Goal: Task Accomplishment & Management: Manage account settings

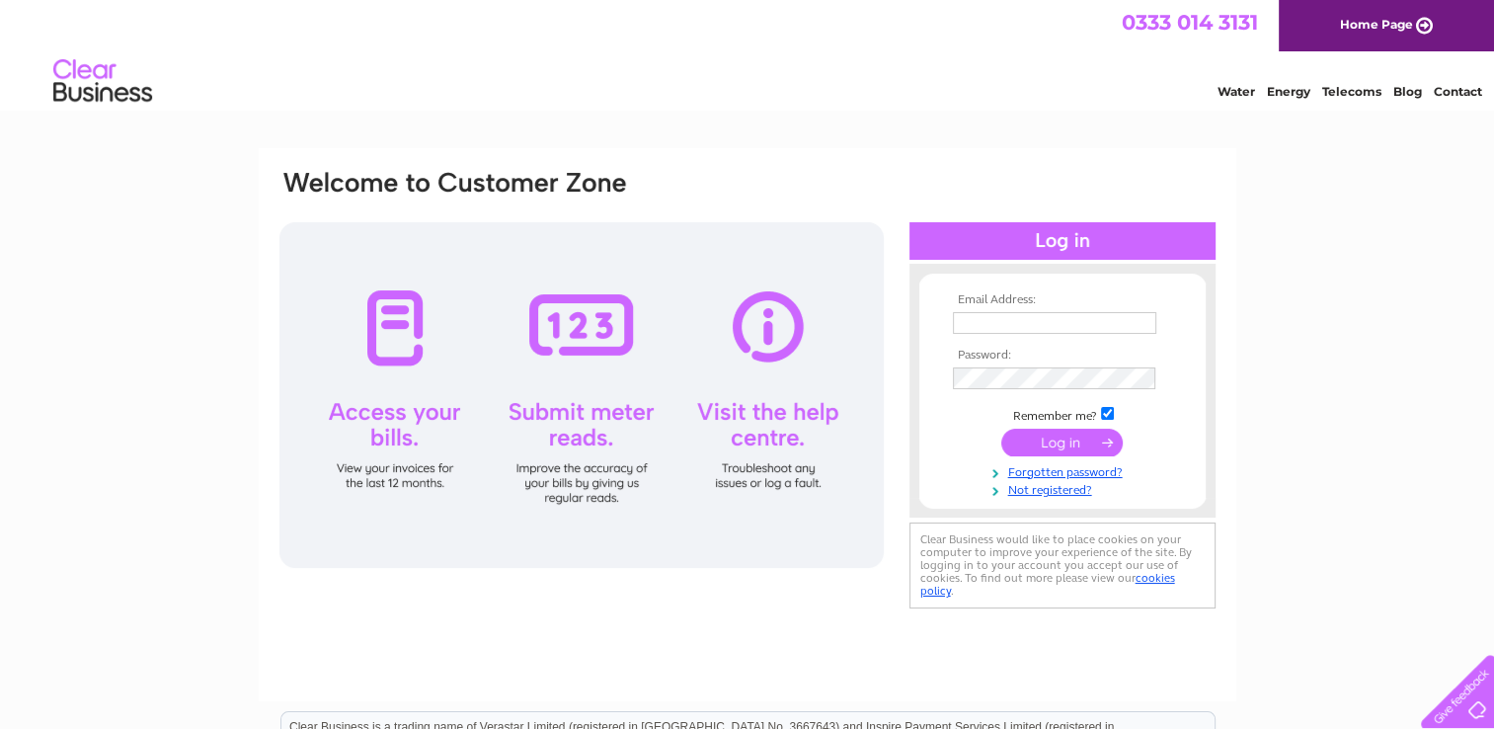
click at [971, 324] on input "text" at bounding box center [1054, 323] width 203 height 22
paste input "[EMAIL_ADDRESS][PERSON_NAME][DOMAIN_NAME]"
type input "[EMAIL_ADDRESS][PERSON_NAME][DOMAIN_NAME]"
click at [1088, 440] on input "submit" at bounding box center [1061, 443] width 121 height 28
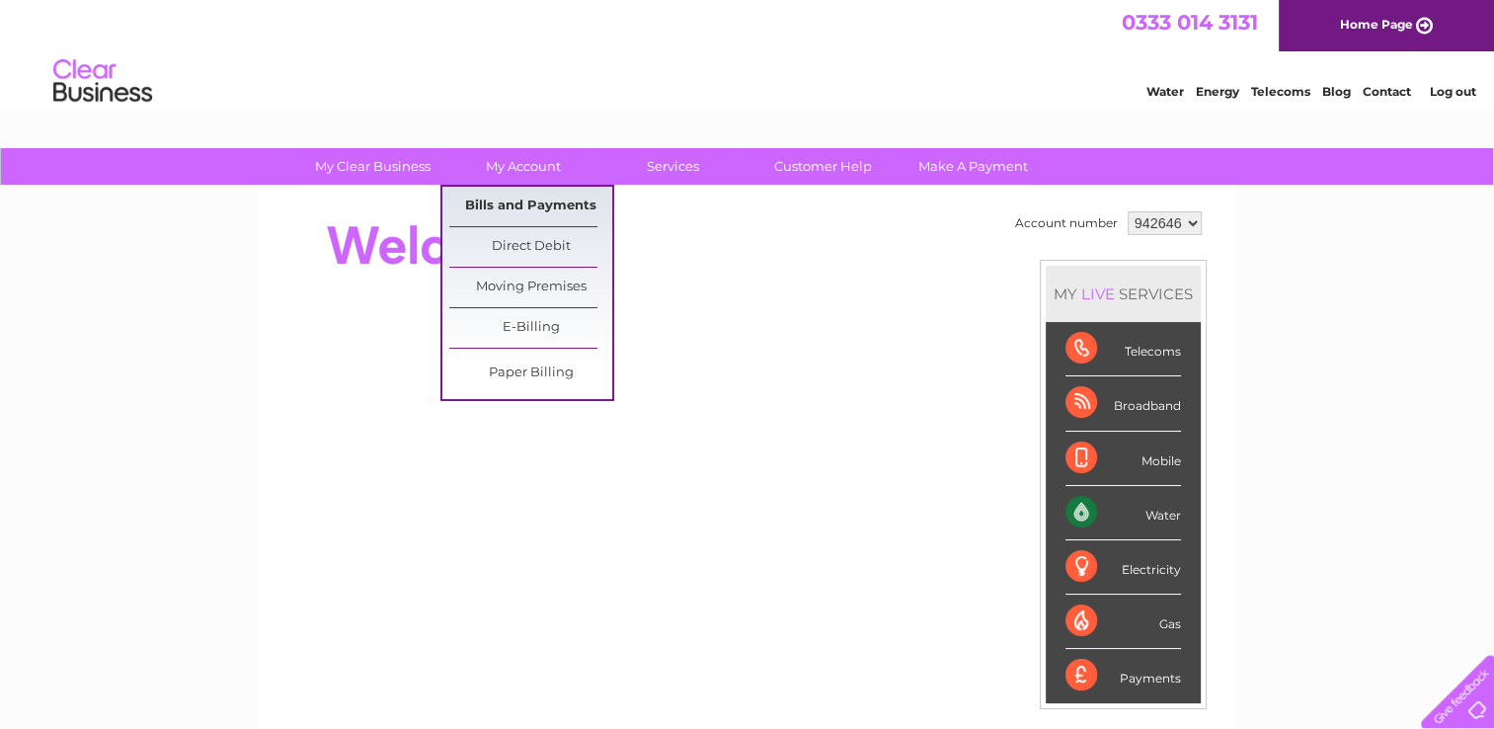
click at [541, 207] on link "Bills and Payments" at bounding box center [530, 206] width 163 height 39
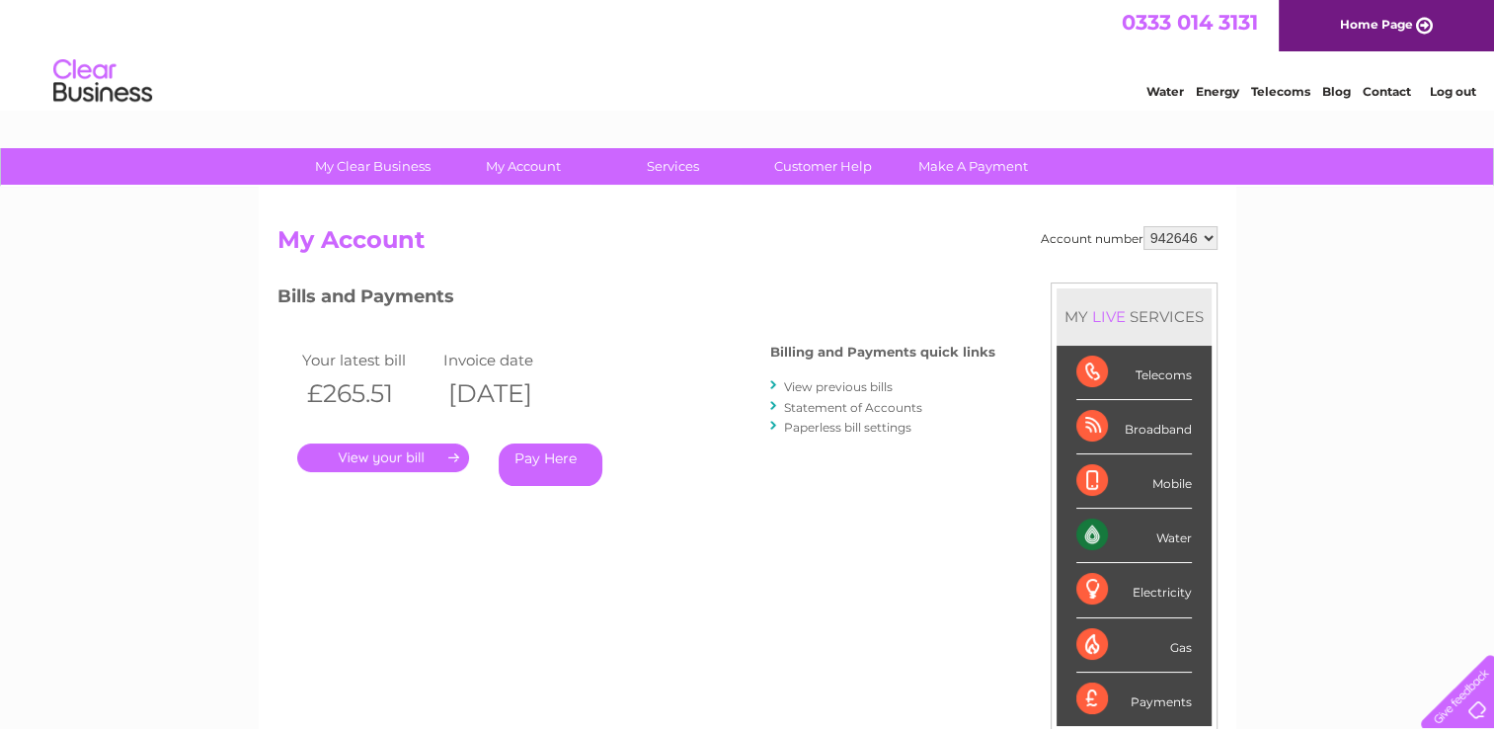
click at [1460, 93] on link "Log out" at bounding box center [1452, 91] width 46 height 15
